Goal: Find specific page/section: Find specific page/section

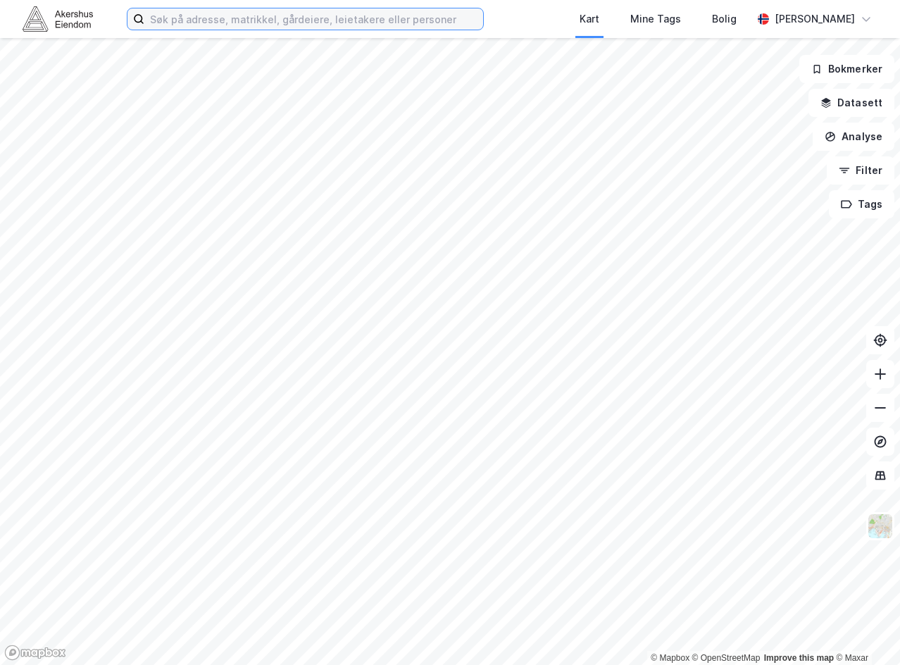
click at [251, 25] on input at bounding box center [313, 18] width 339 height 21
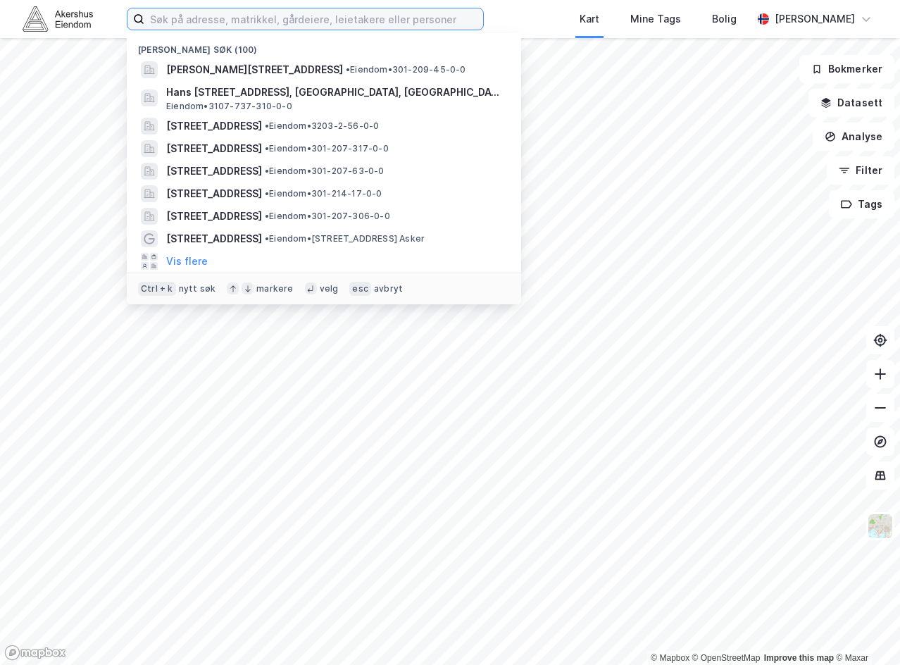
paste input "[PERSON_NAME] vei 8"
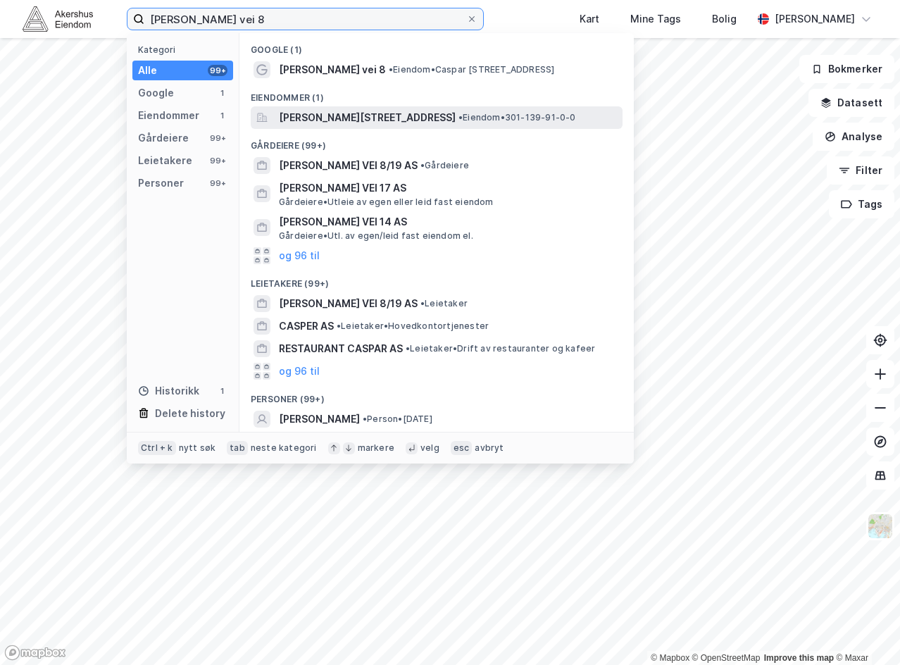
type input "[PERSON_NAME] vei 8"
click at [358, 120] on span "[PERSON_NAME][STREET_ADDRESS]" at bounding box center [367, 117] width 177 height 17
